Goal: Find specific page/section: Find specific page/section

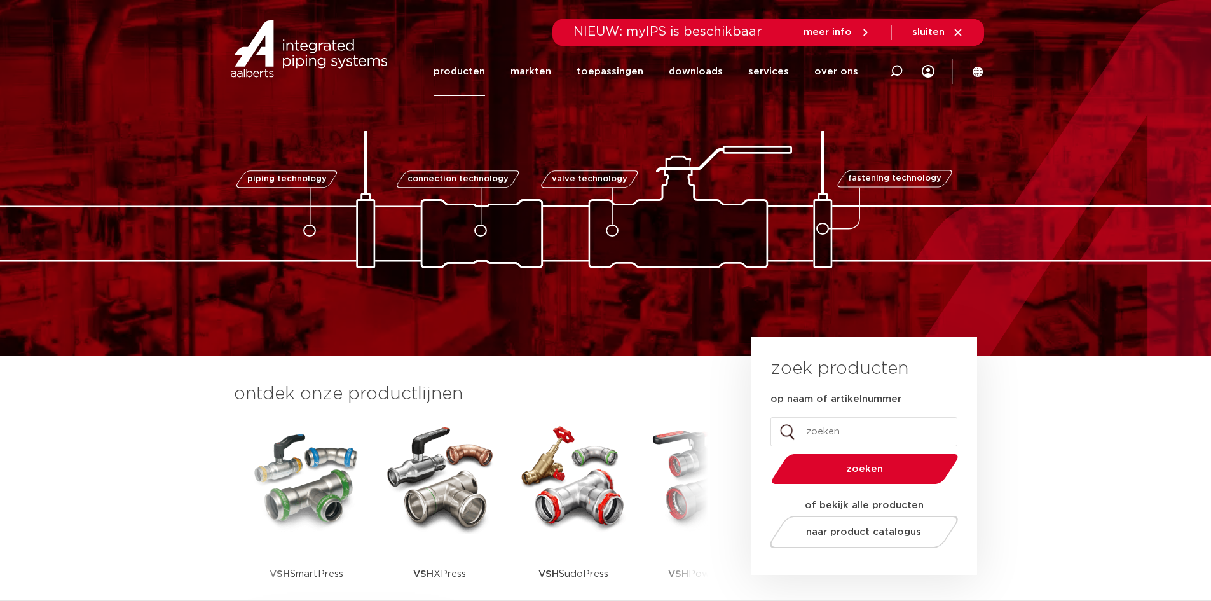
click at [485, 79] on link "producten" at bounding box center [460, 71] width 52 height 49
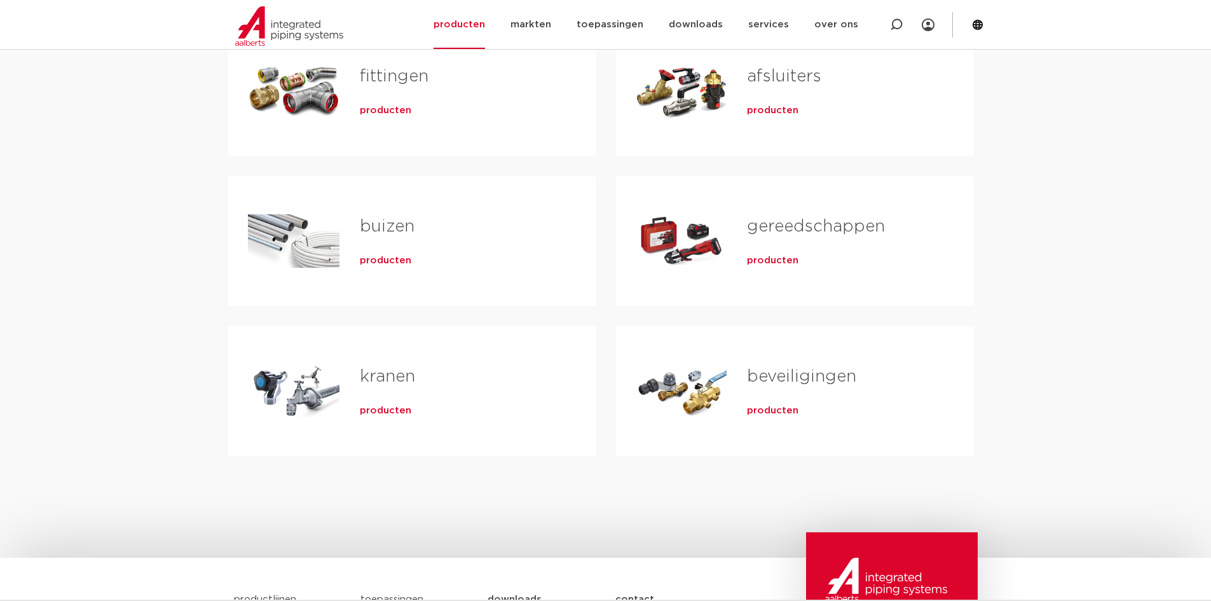
scroll to position [127, 0]
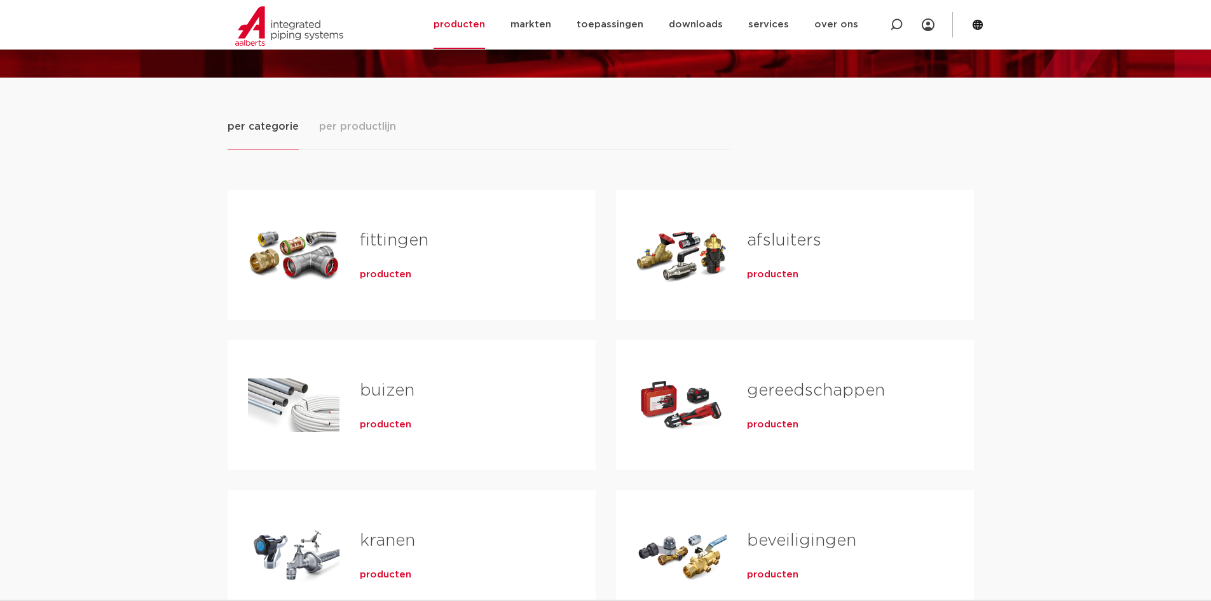
click at [760, 281] on div "producten" at bounding box center [840, 272] width 186 height 18
click at [762, 275] on span "producten" at bounding box center [773, 274] width 52 height 13
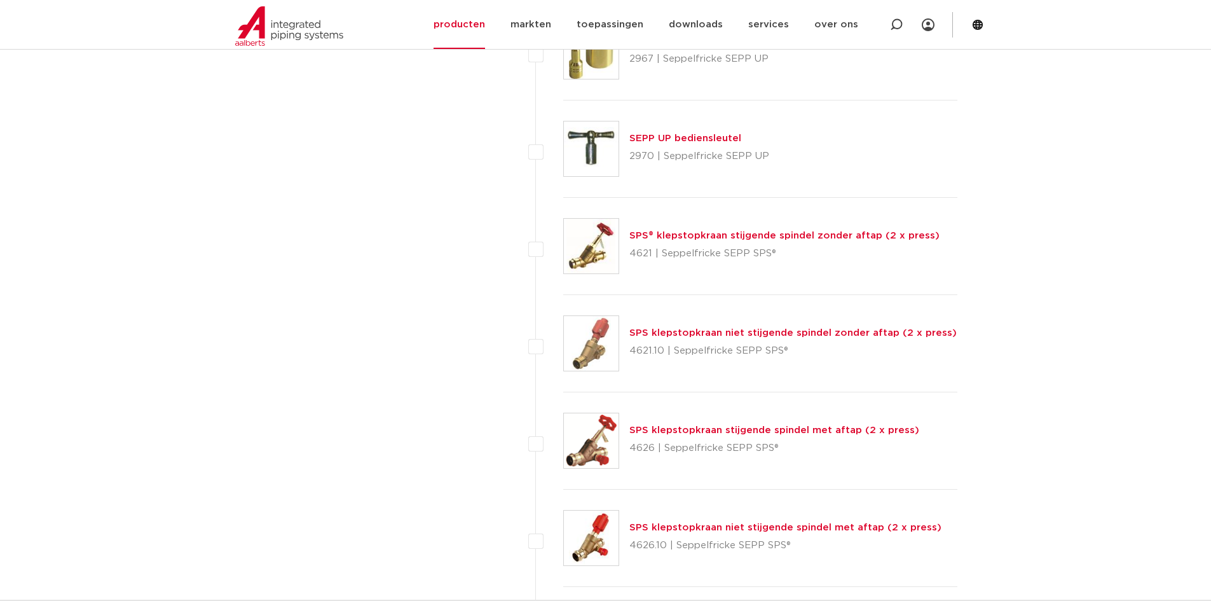
scroll to position [5873, 0]
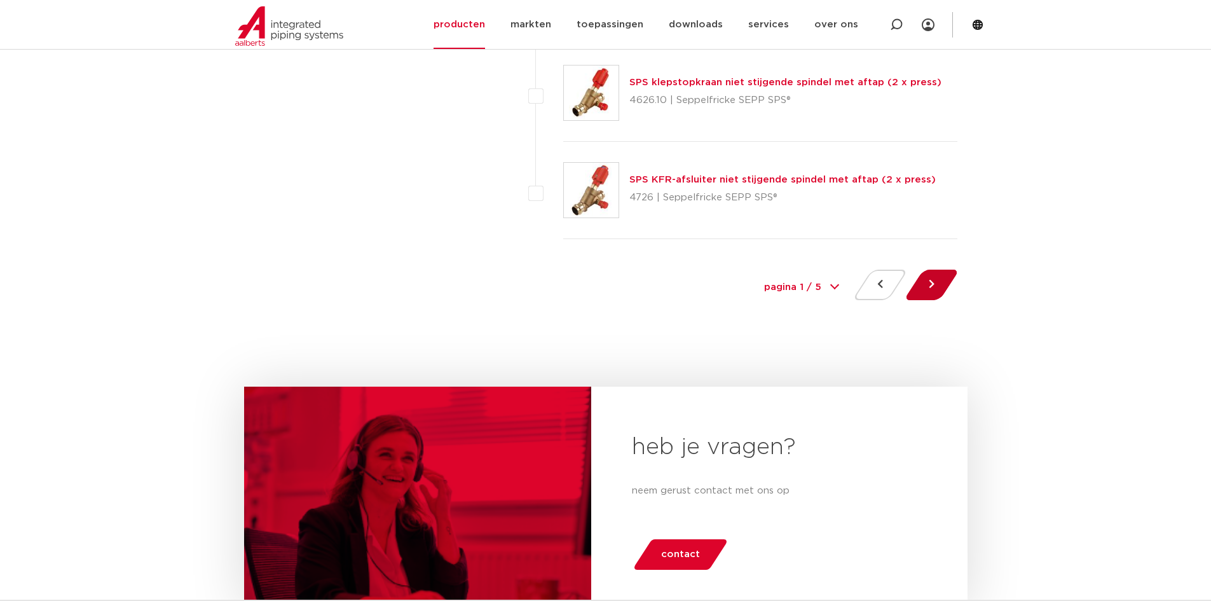
click at [940, 291] on button at bounding box center [932, 285] width 36 height 31
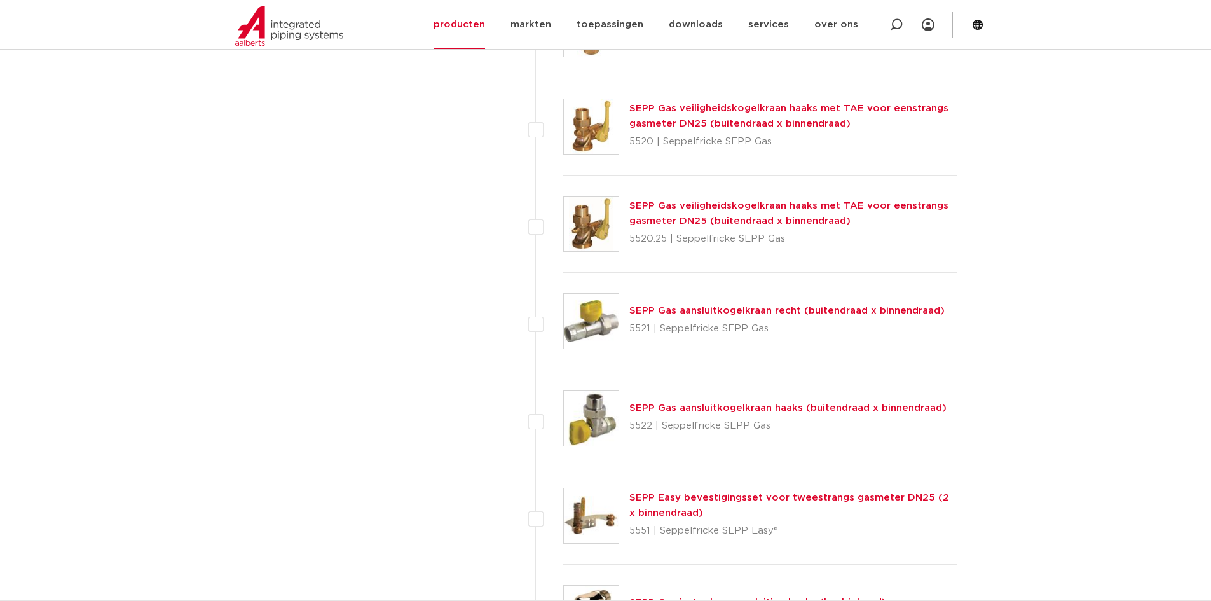
scroll to position [4133, 0]
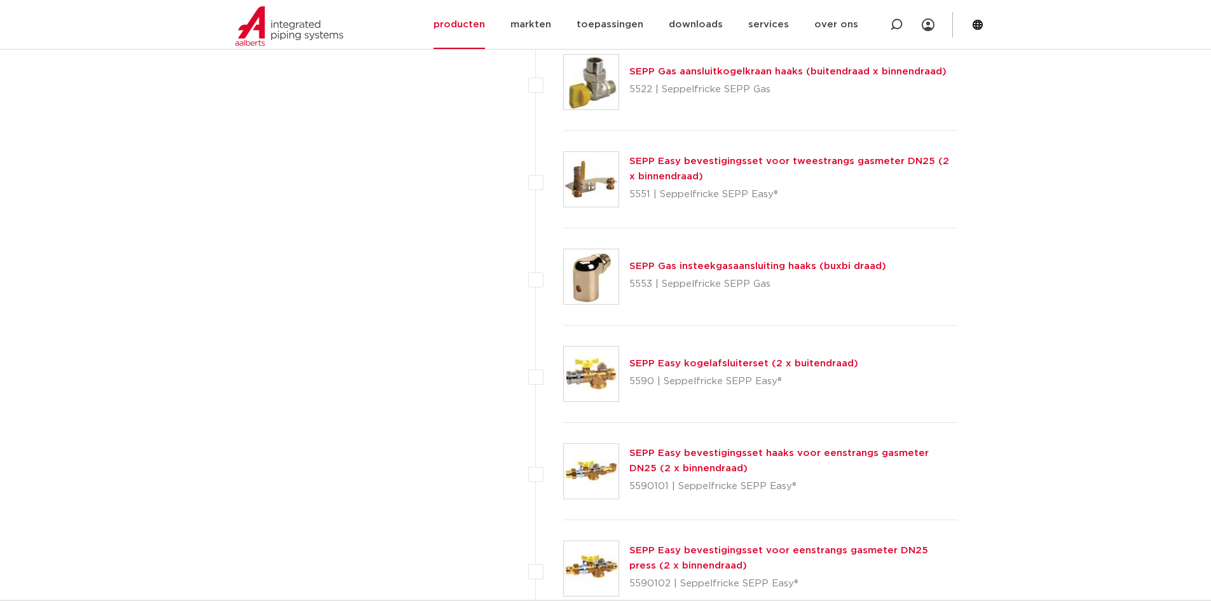
drag, startPoint x: 942, startPoint y: 282, endPoint x: 936, endPoint y: 277, distance: 7.8
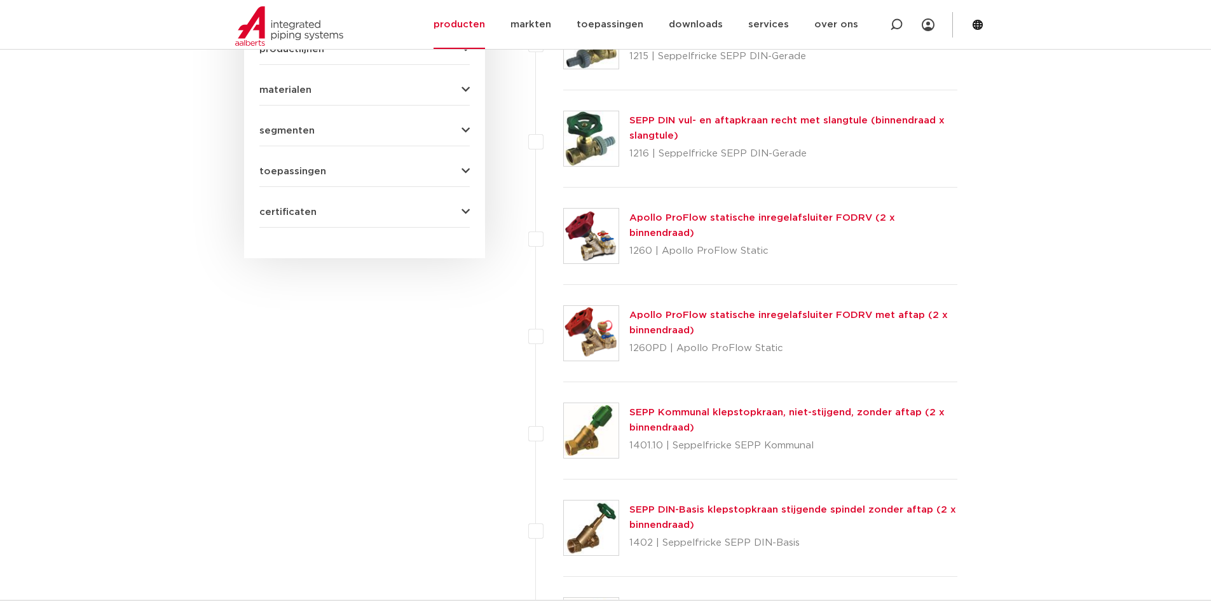
scroll to position [127, 0]
